Goal: Task Accomplishment & Management: Complete application form

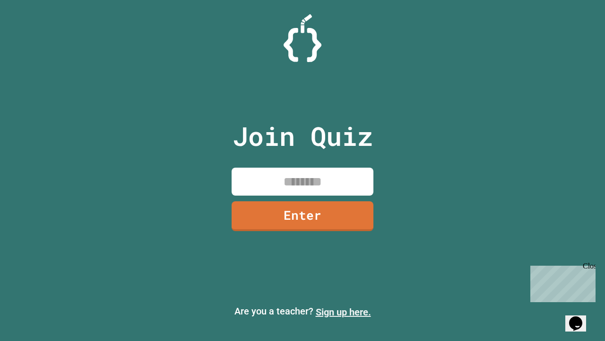
click at [343, 312] on link "Sign up here." at bounding box center [343, 311] width 55 height 11
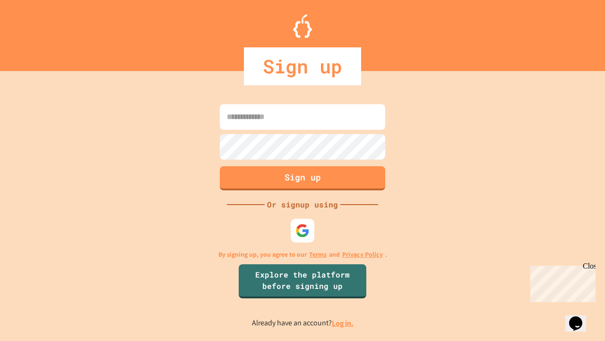
click at [343, 323] on link "Log in." at bounding box center [343, 323] width 22 height 10
